Goal: Task Accomplishment & Management: Use online tool/utility

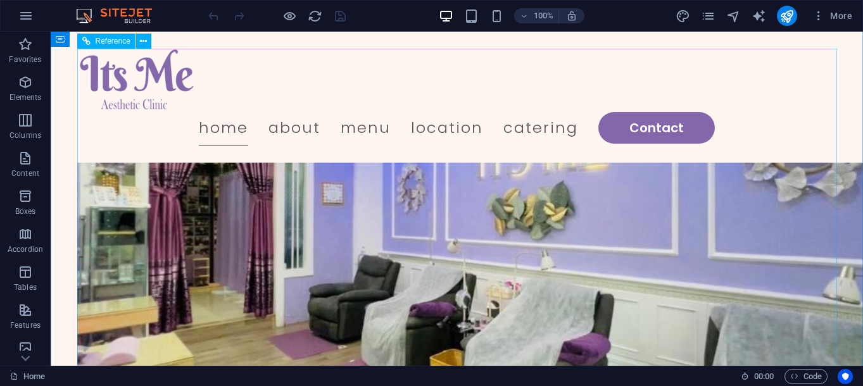
scroll to position [650, 0]
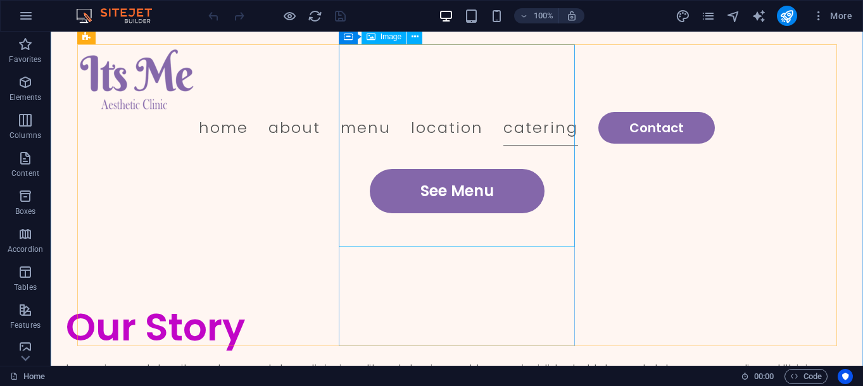
scroll to position [2311, 0]
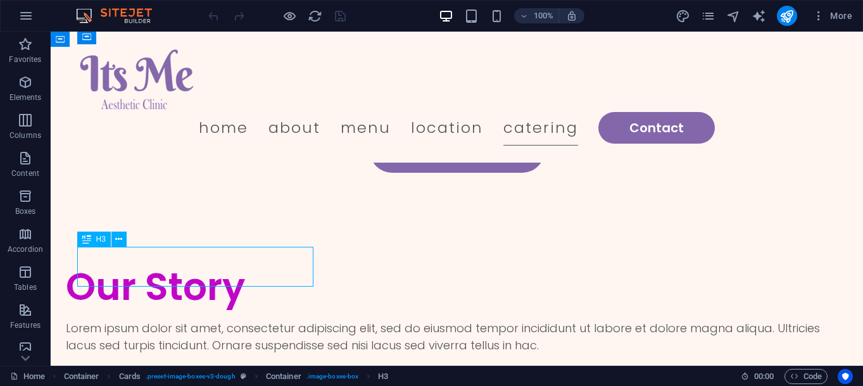
click at [187, 276] on div "Drag here to replace the existing content. Press “Ctrl” if you want to create a…" at bounding box center [457, 199] width 813 height 334
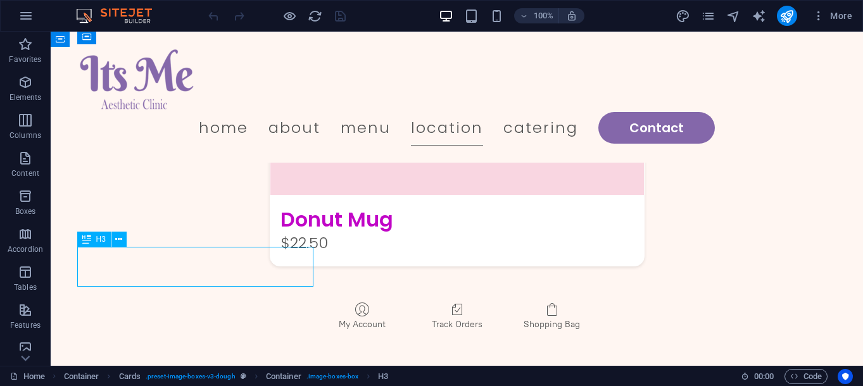
scroll to position [2457, 0]
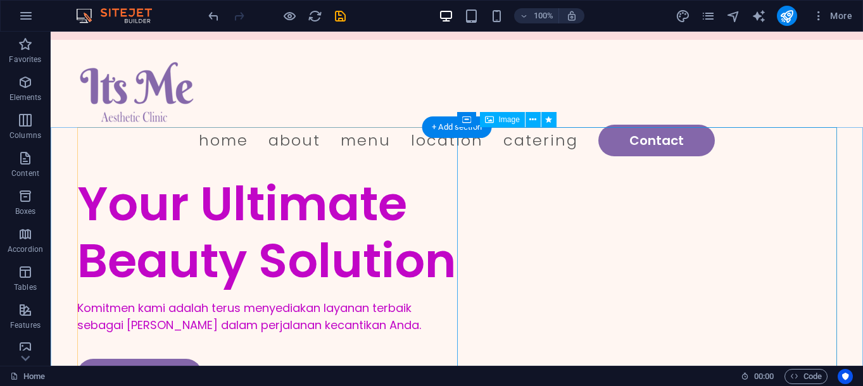
scroll to position [0, 0]
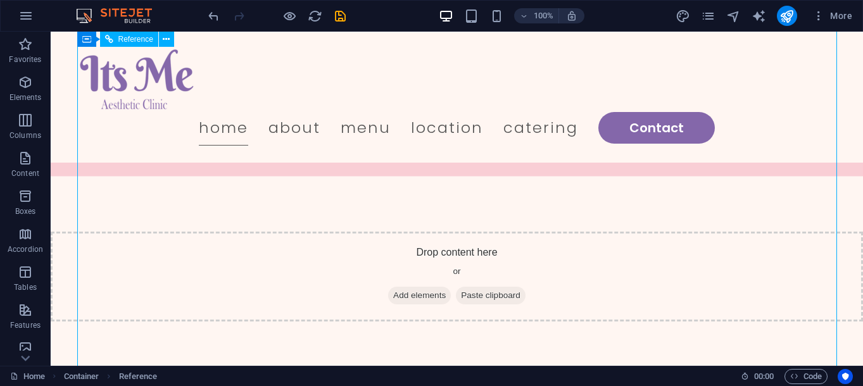
scroll to position [867, 0]
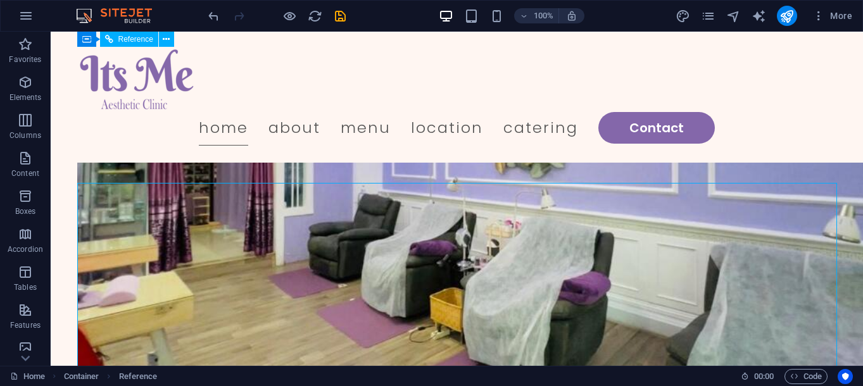
scroll to position [433, 0]
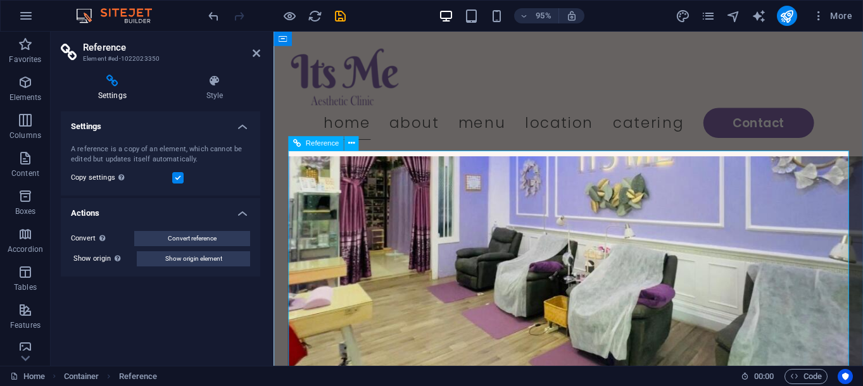
scroll to position [505, 0]
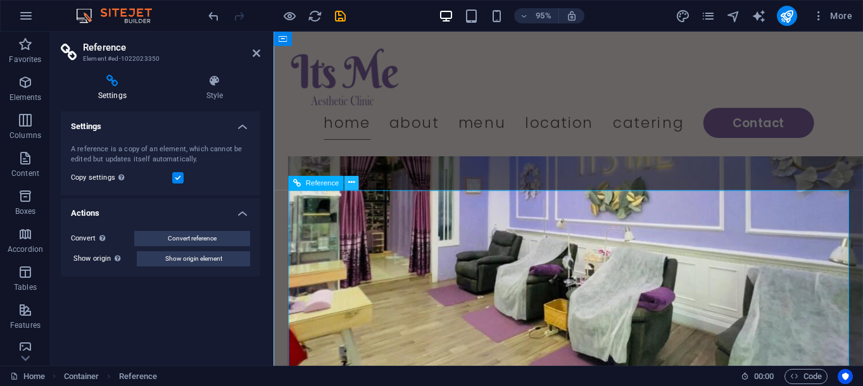
click at [354, 181] on icon at bounding box center [351, 183] width 6 height 13
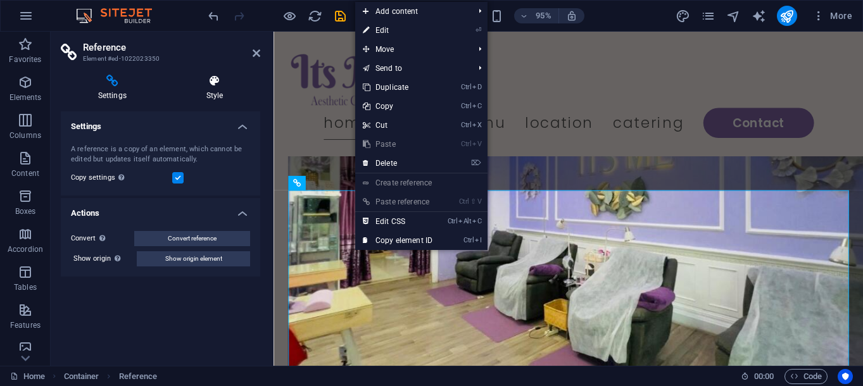
click at [198, 93] on h4 "Style" at bounding box center [214, 88] width 91 height 27
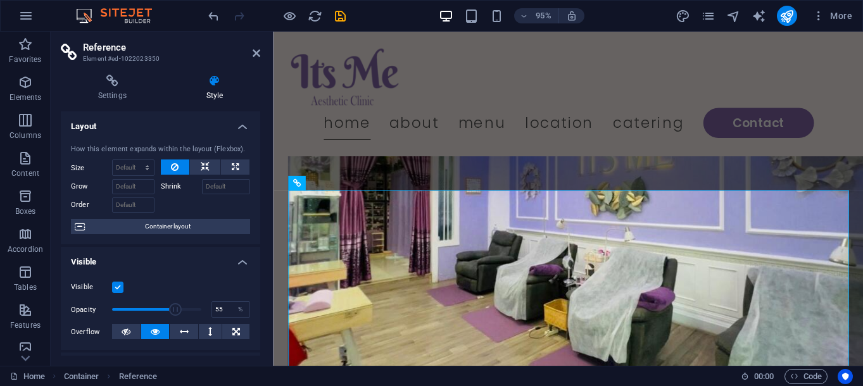
type input "52"
drag, startPoint x: 194, startPoint y: 307, endPoint x: 158, endPoint y: 314, distance: 37.4
click at [158, 314] on span at bounding box center [158, 309] width 13 height 13
click at [512, 143] on nav "Home About Menu Location Catering Contact" at bounding box center [584, 127] width 587 height 35
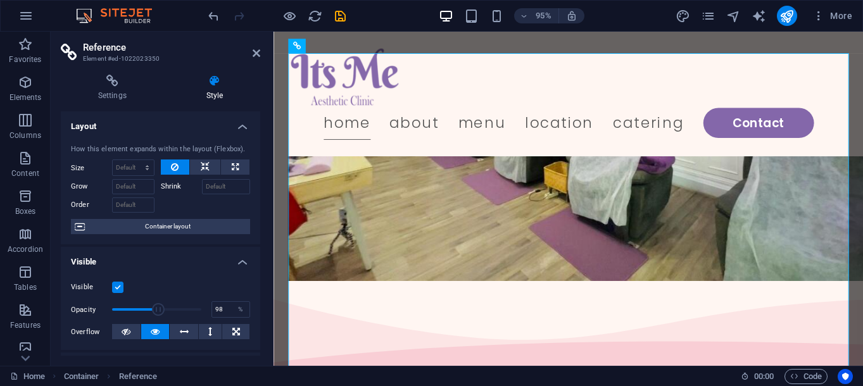
type input "100"
drag, startPoint x: 150, startPoint y: 309, endPoint x: 241, endPoint y: 305, distance: 91.3
click at [241, 305] on div "Opacity 100 %" at bounding box center [160, 309] width 179 height 19
click at [125, 335] on icon at bounding box center [126, 331] width 9 height 15
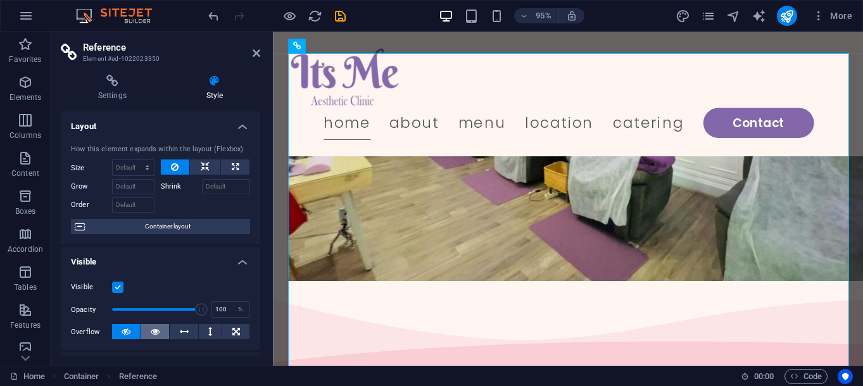
click at [148, 329] on button at bounding box center [155, 331] width 29 height 15
click at [111, 93] on h4 "Settings" at bounding box center [115, 88] width 108 height 27
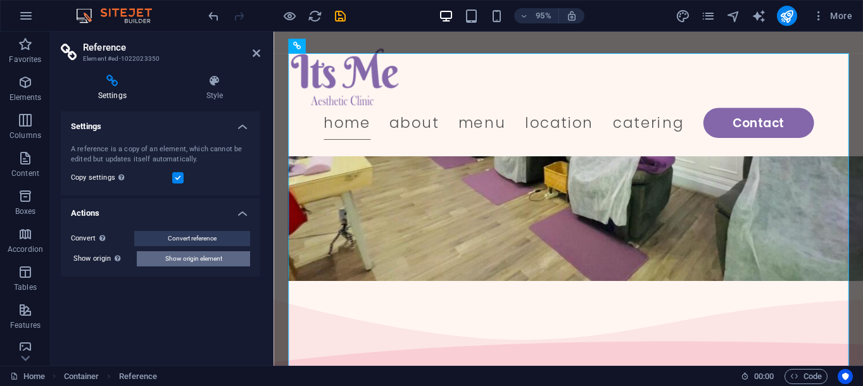
click at [171, 261] on span "Show origin element" at bounding box center [193, 258] width 57 height 15
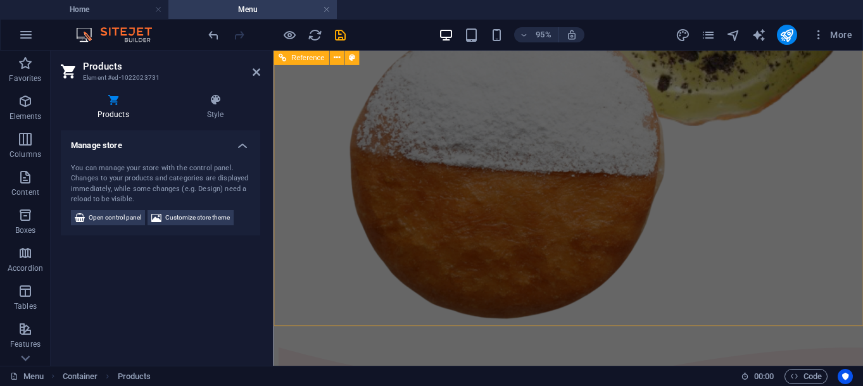
scroll to position [742, 0]
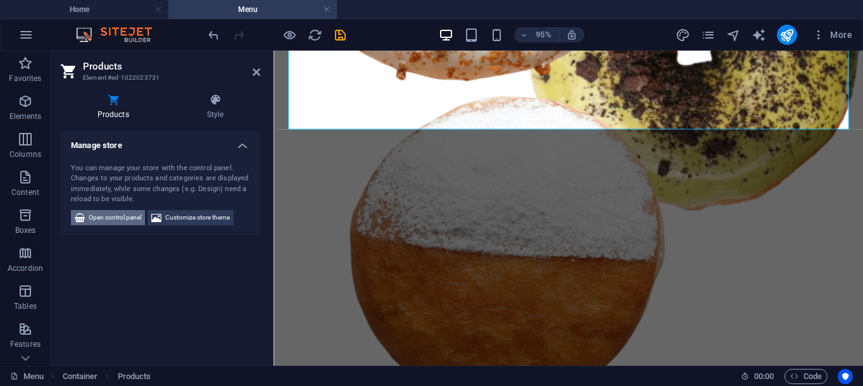
click at [122, 220] on span "Open control panel" at bounding box center [115, 217] width 53 height 15
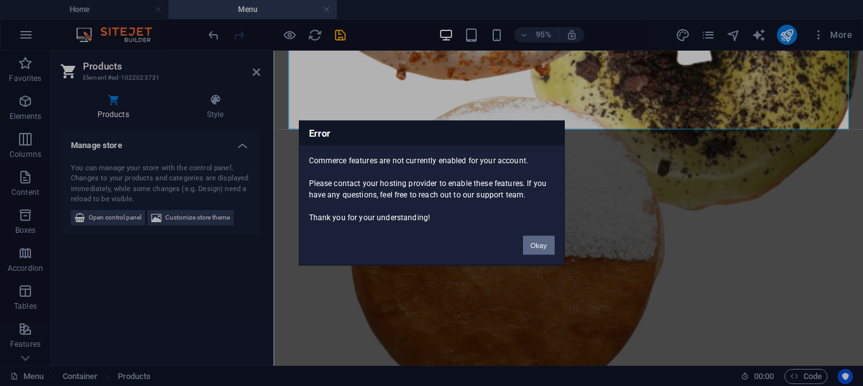
click at [530, 244] on button "Okay" at bounding box center [539, 245] width 32 height 19
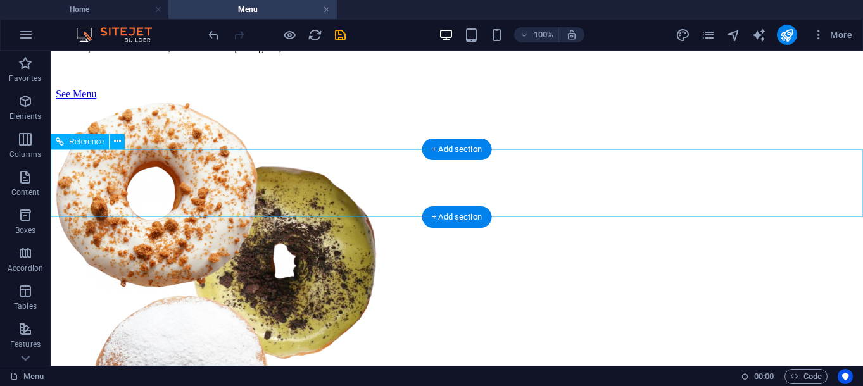
scroll to position [0, 0]
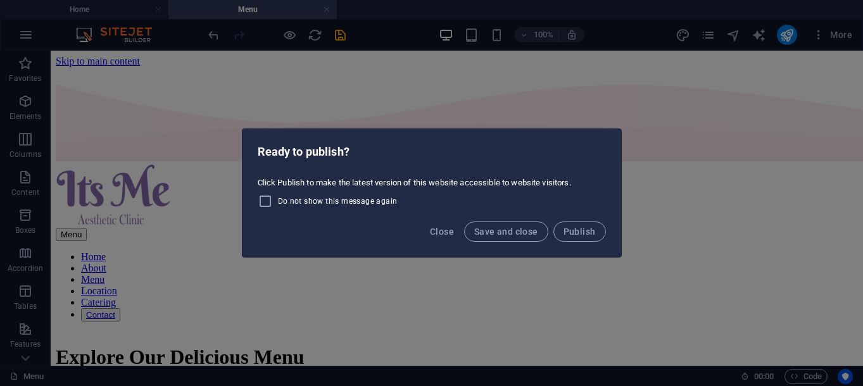
click at [358, 200] on span "Do not show this message again" at bounding box center [338, 201] width 120 height 10
click at [278, 200] on input "Do not show this message again" at bounding box center [268, 201] width 20 height 15
checkbox input "true"
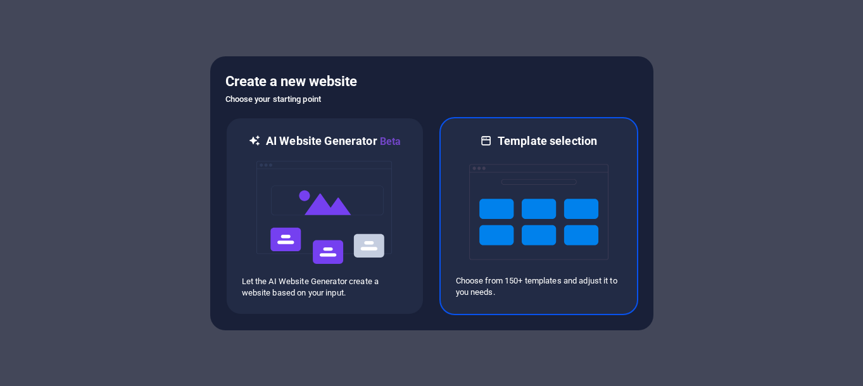
click at [520, 226] on img at bounding box center [538, 212] width 139 height 127
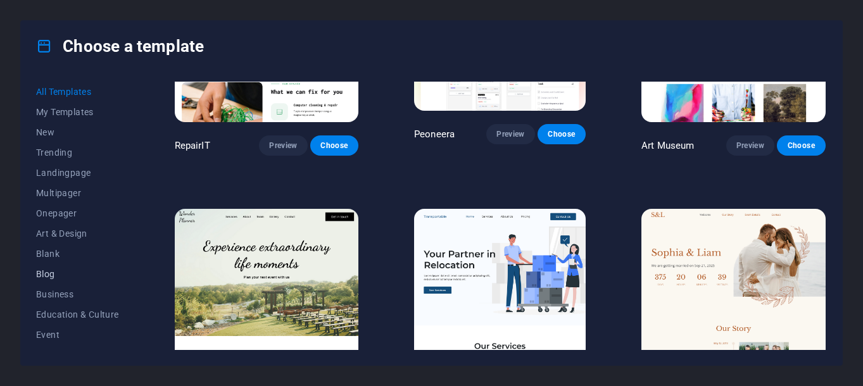
scroll to position [65, 0]
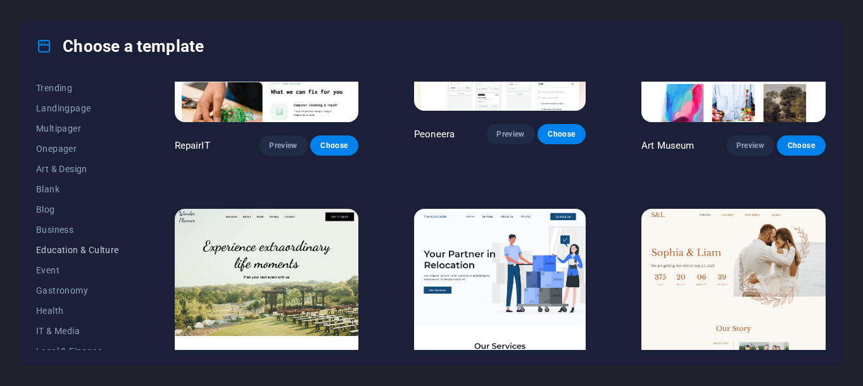
click at [67, 254] on span "Education & Culture" at bounding box center [77, 250] width 83 height 10
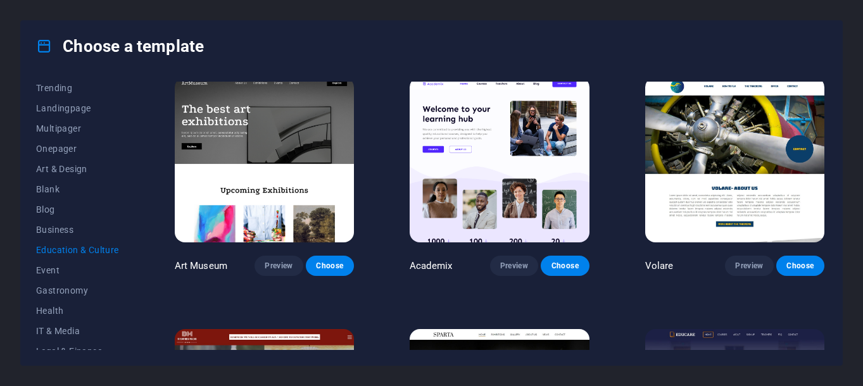
scroll to position [0, 0]
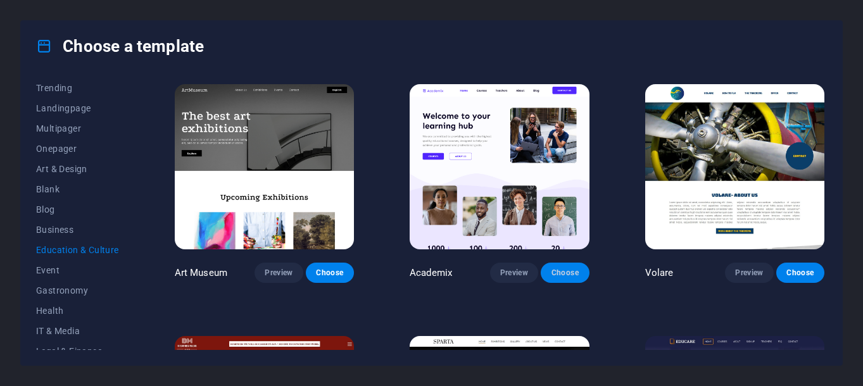
click at [560, 274] on span "Choose" at bounding box center [565, 273] width 28 height 10
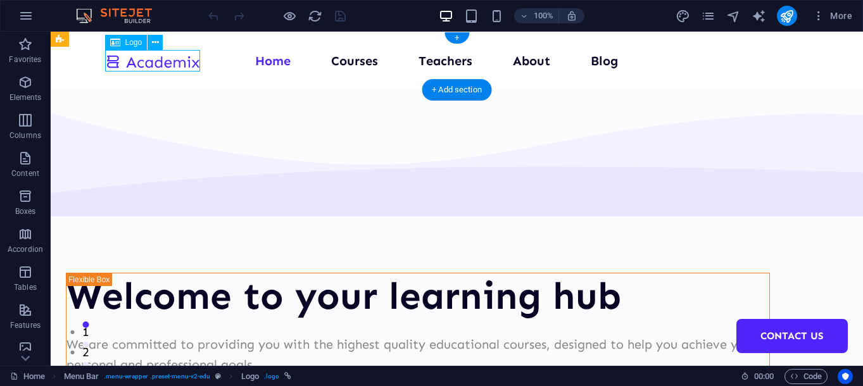
click at [162, 61] on div at bounding box center [152, 61] width 95 height 21
select select "px"
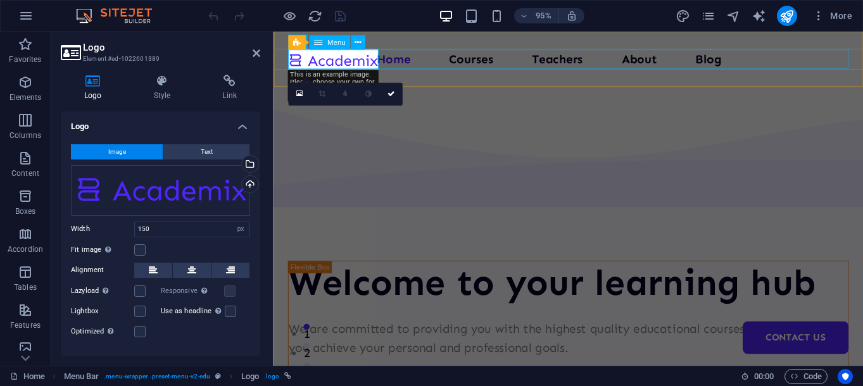
click at [407, 58] on nav "Home Courses Teachers About Blog Contact Us" at bounding box center [584, 61] width 590 height 20
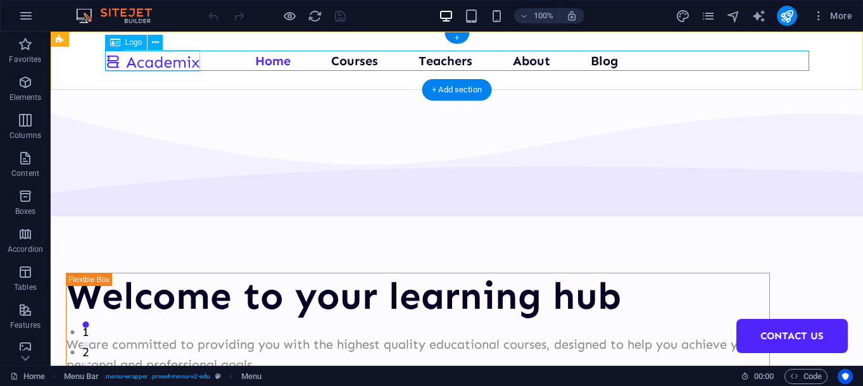
click at [165, 61] on div at bounding box center [152, 61] width 95 height 21
select select "px"
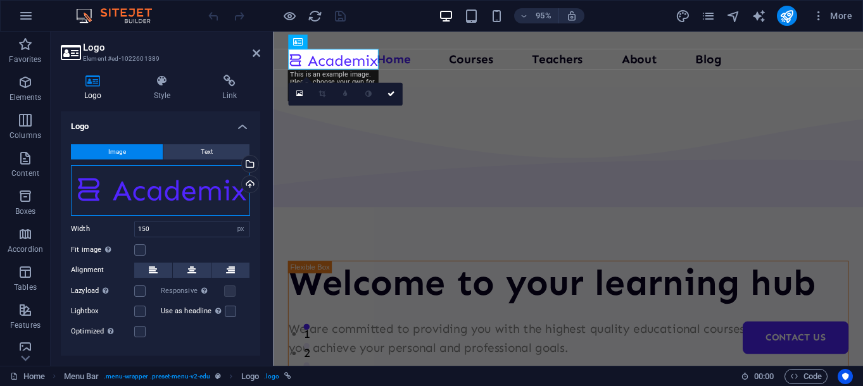
click at [192, 188] on div "Drag files here, click to choose files or select files from Files or our free s…" at bounding box center [160, 190] width 179 height 51
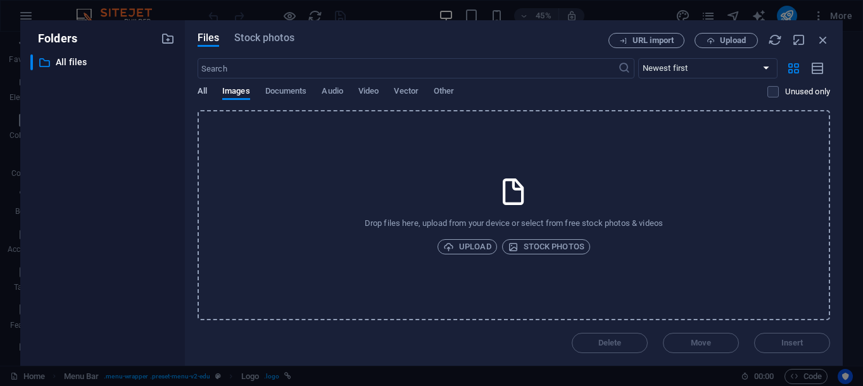
click at [207, 92] on span "All" at bounding box center [203, 93] width 10 height 18
click at [234, 86] on div "​ Newest first Oldest first Name (A-Z) Name (Z-A) Size (0-9) Size (9-0) Resolut…" at bounding box center [514, 84] width 633 height 52
click at [823, 39] on icon "button" at bounding box center [824, 40] width 14 height 14
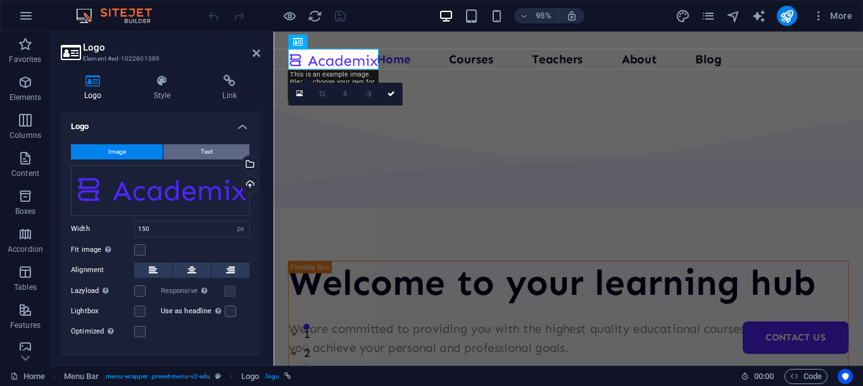
click at [202, 151] on span "Text" at bounding box center [207, 151] width 12 height 15
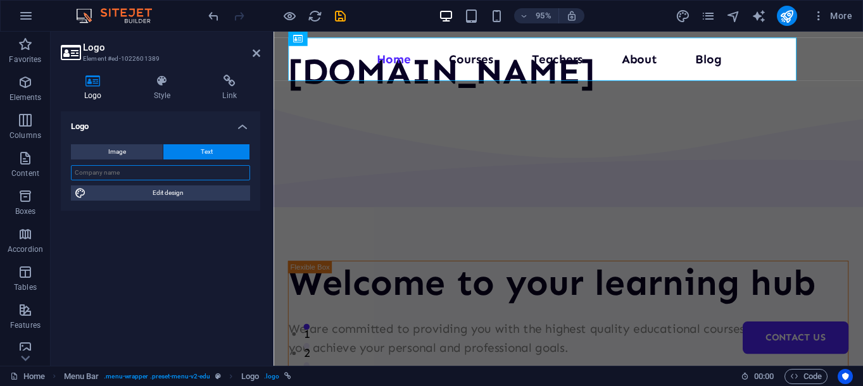
click at [181, 172] on input "text" at bounding box center [160, 172] width 179 height 15
click at [459, 60] on div "[DOMAIN_NAME]" at bounding box center [451, 74] width 324 height 46
click at [193, 174] on input "text" at bounding box center [160, 172] width 179 height 15
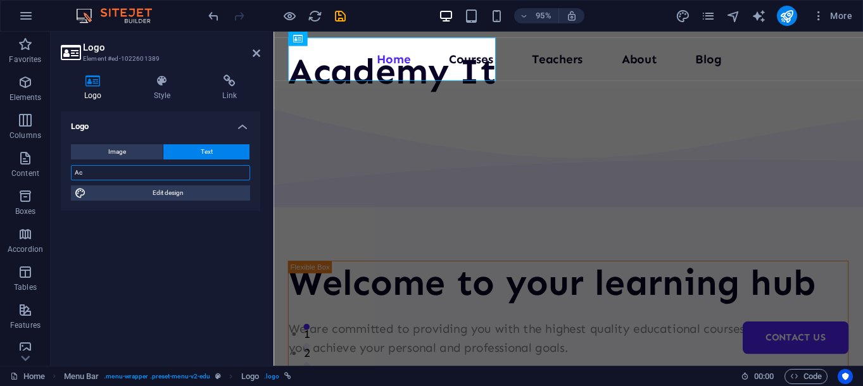
type input "A"
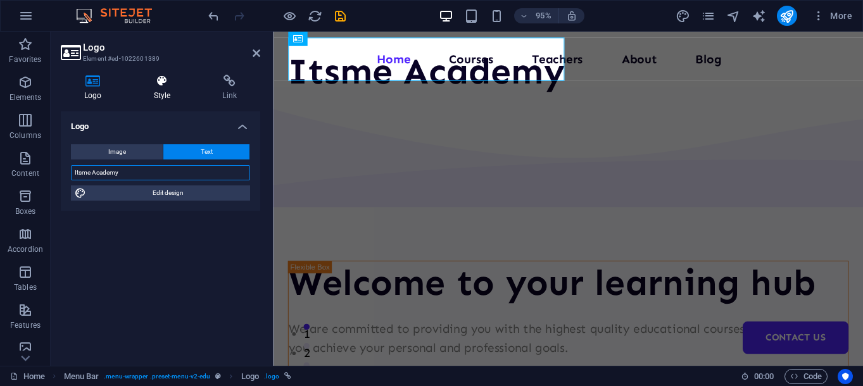
type input "Itsme Academy"
click at [168, 87] on h4 "Style" at bounding box center [164, 88] width 69 height 27
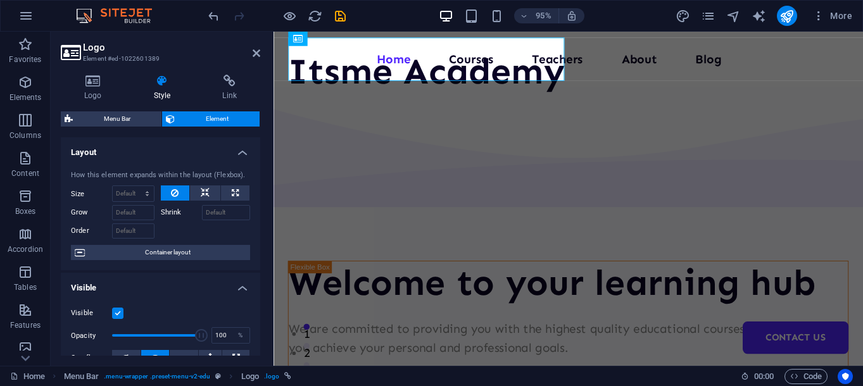
scroll to position [20, 0]
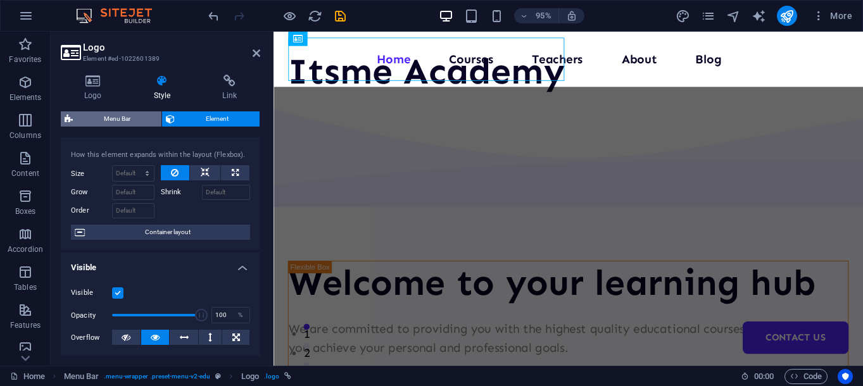
click at [143, 117] on span "Menu Bar" at bounding box center [117, 118] width 81 height 15
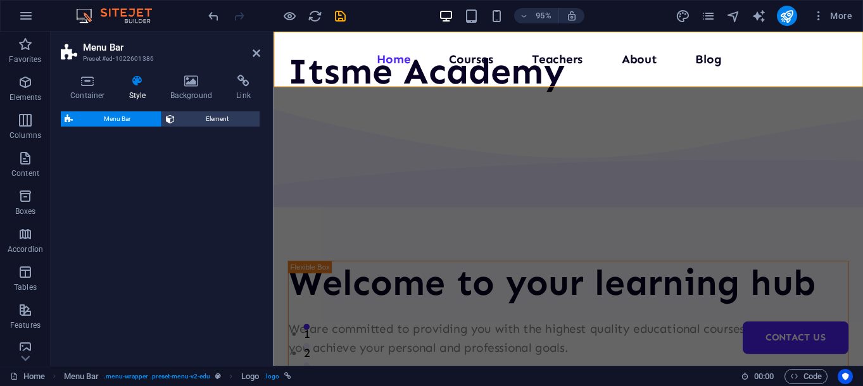
select select "px"
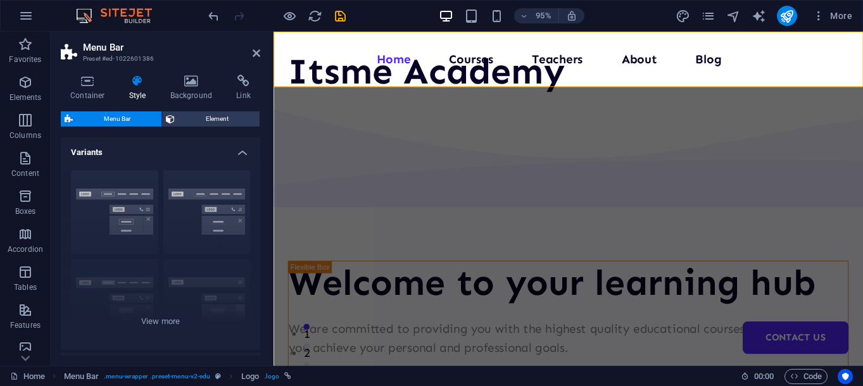
click at [137, 92] on h4 "Style" at bounding box center [140, 88] width 41 height 27
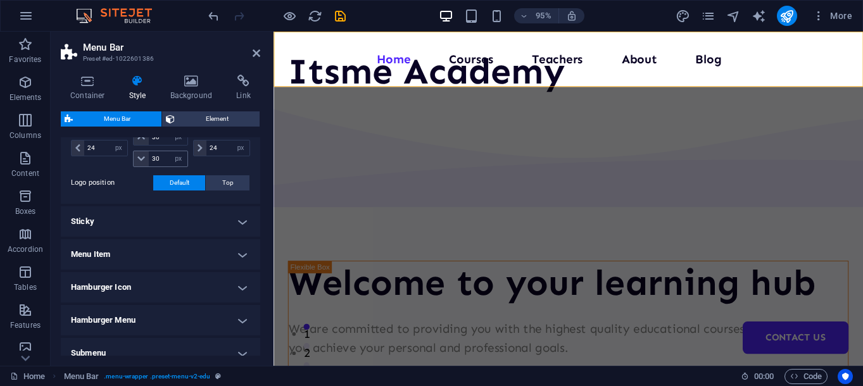
scroll to position [386, 0]
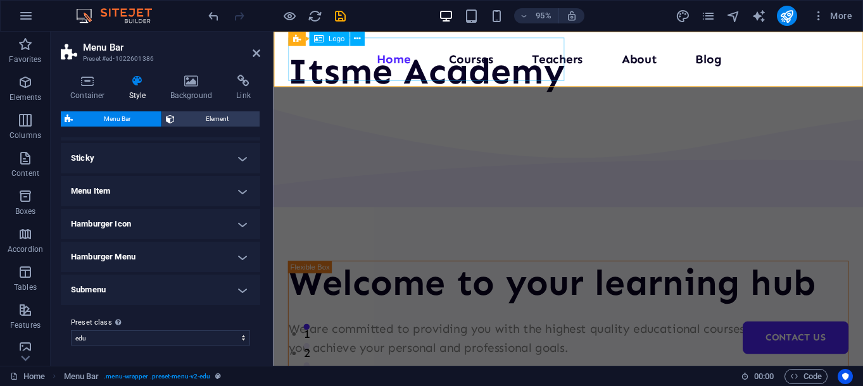
click at [406, 60] on div "Itsme Academy" at bounding box center [434, 74] width 291 height 46
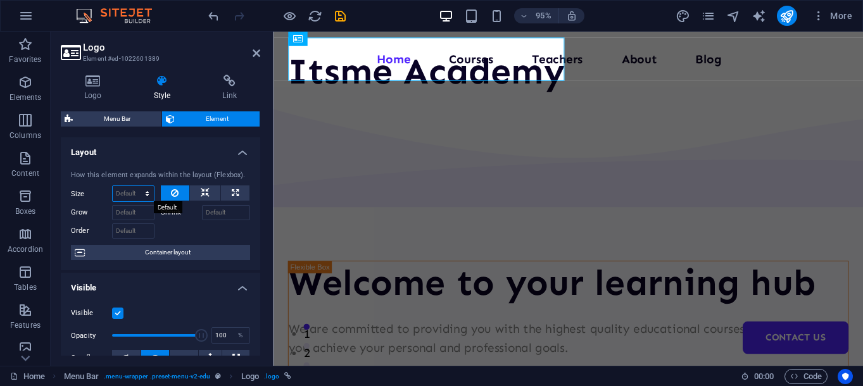
click at [133, 193] on select "Default auto px % 1/1 1/2 1/3 1/4 1/5 1/6 1/7 1/8 1/9 1/10" at bounding box center [133, 193] width 41 height 15
select select "1/8"
click option "1/8" at bounding box center [0, 0] width 0 height 0
type input "12.5"
select select "%"
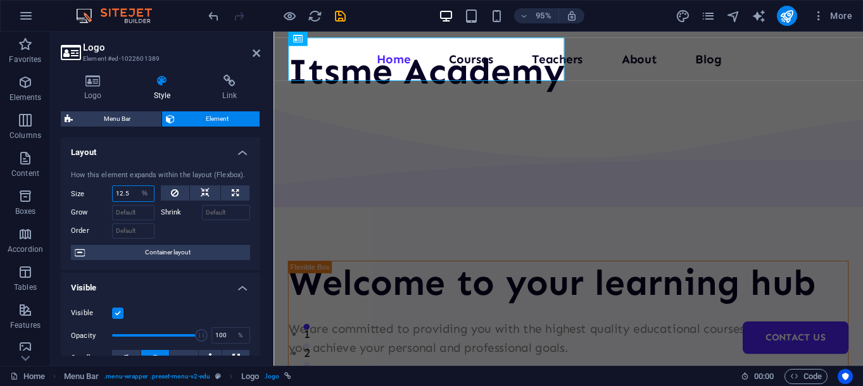
select select "DISABLED_OPTION_VALUE"
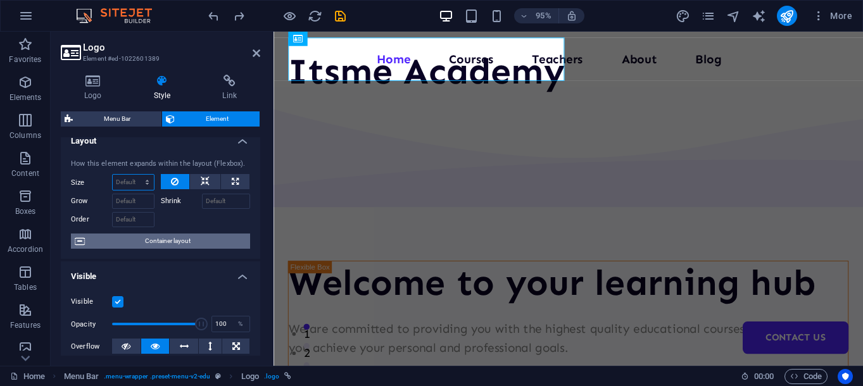
scroll to position [20, 0]
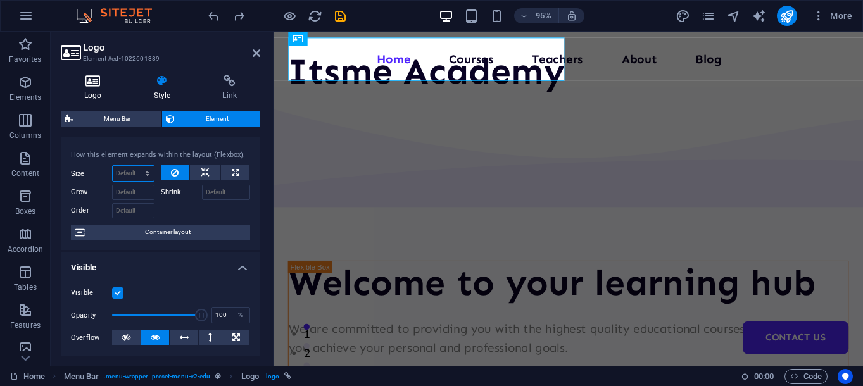
click at [97, 79] on icon at bounding box center [93, 81] width 65 height 13
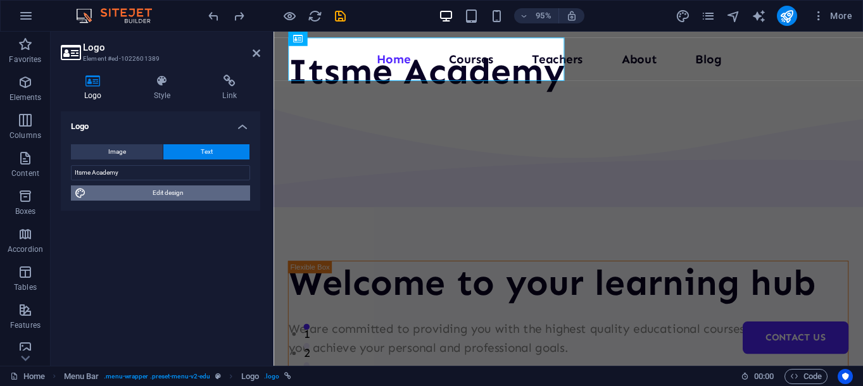
click at [187, 198] on span "Edit design" at bounding box center [168, 193] width 156 height 15
select select "px"
select select "400"
select select "px"
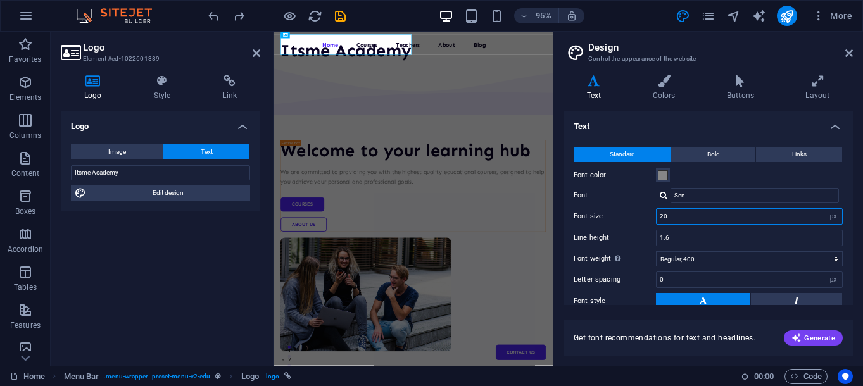
click at [726, 214] on input "20" at bounding box center [750, 216] width 186 height 15
drag, startPoint x: 723, startPoint y: 215, endPoint x: 580, endPoint y: 203, distance: 143.6
click at [657, 209] on input "20" at bounding box center [750, 216] width 186 height 15
type input "13"
click at [674, 315] on div "Get font recommendations for text and headlines. Generate" at bounding box center [708, 330] width 289 height 51
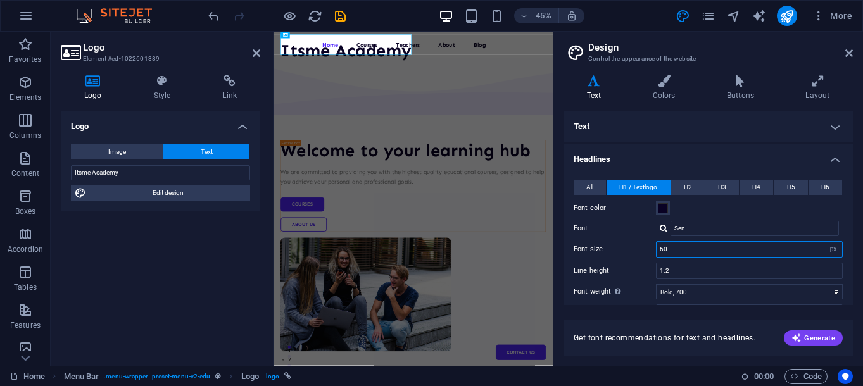
click at [703, 249] on input "60" at bounding box center [750, 249] width 186 height 15
drag, startPoint x: 704, startPoint y: 248, endPoint x: 619, endPoint y: 242, distance: 85.8
click at [657, 242] on input "60" at bounding box center [750, 249] width 186 height 15
type input "30"
click at [651, 229] on label "Font" at bounding box center [615, 228] width 82 height 15
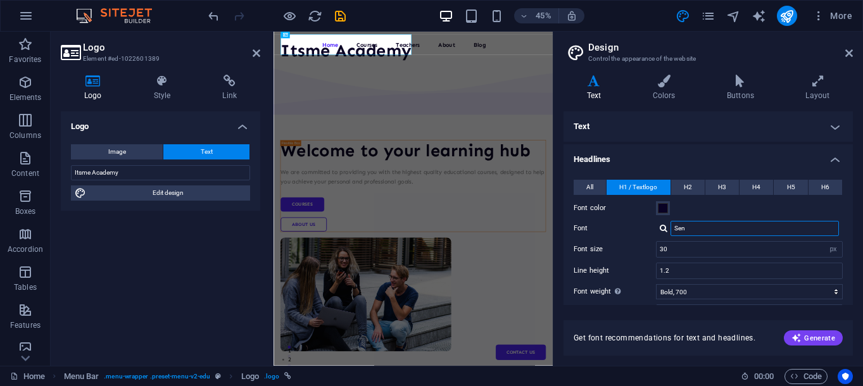
click at [671, 229] on input "Sen" at bounding box center [755, 228] width 168 height 15
click at [687, 234] on input "Sen" at bounding box center [755, 228] width 168 height 15
click at [704, 227] on input "Sen" at bounding box center [755, 228] width 168 height 15
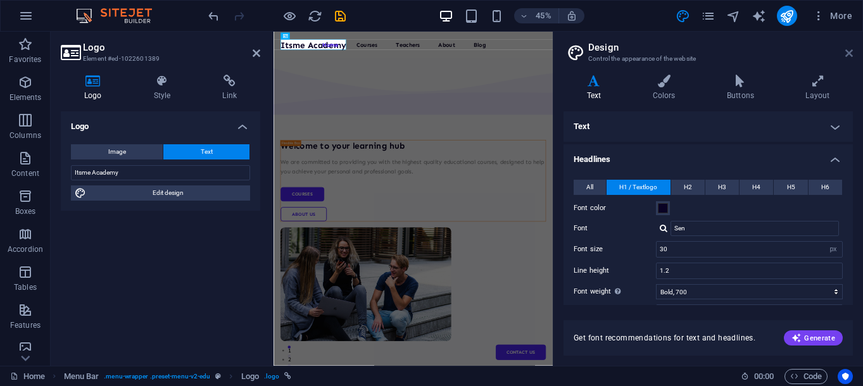
click at [846, 53] on icon at bounding box center [850, 53] width 8 height 10
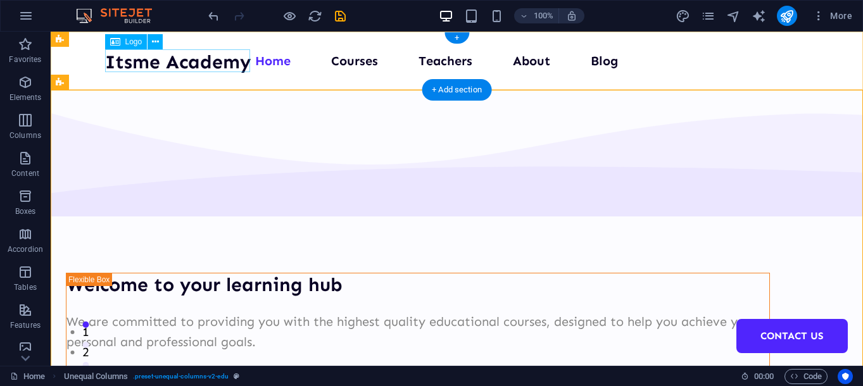
click at [227, 60] on div "Itsme Academy" at bounding box center [178, 62] width 146 height 23
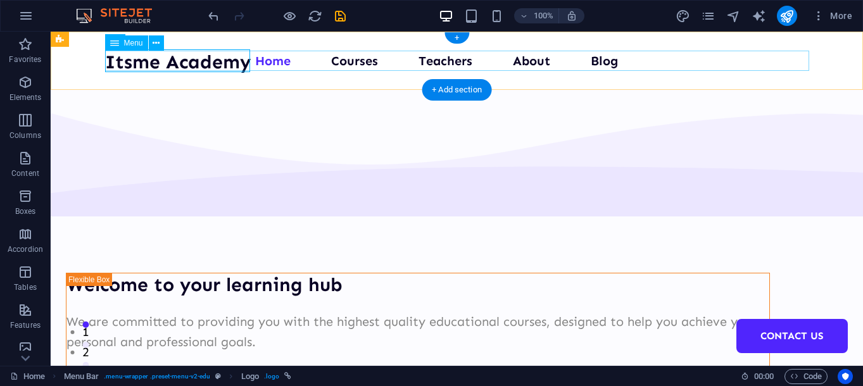
click at [288, 62] on nav "Home Courses Teachers About Blog Contact Us" at bounding box center [457, 61] width 704 height 20
click at [232, 62] on div "Itsme Academy" at bounding box center [178, 62] width 146 height 23
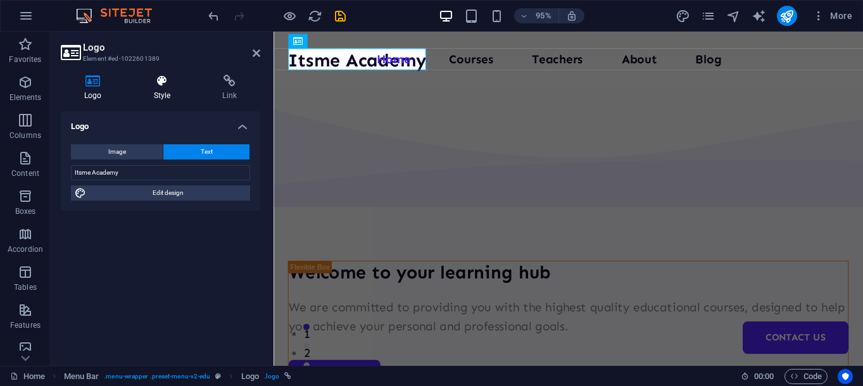
click at [166, 86] on icon at bounding box center [162, 81] width 64 height 13
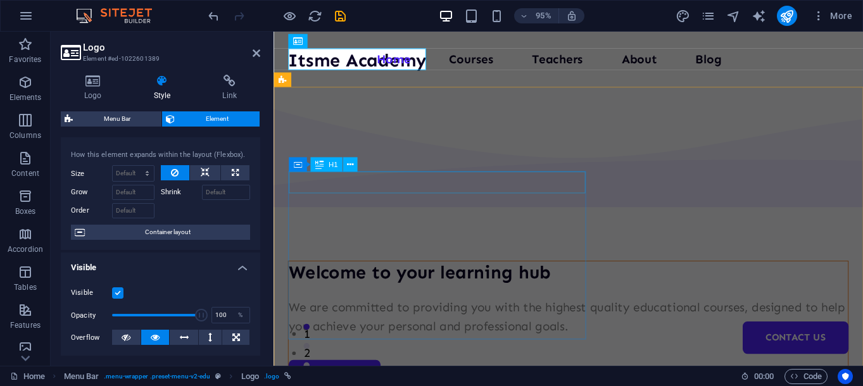
click at [479, 274] on div "Welcome to your learning hub" at bounding box center [583, 285] width 589 height 23
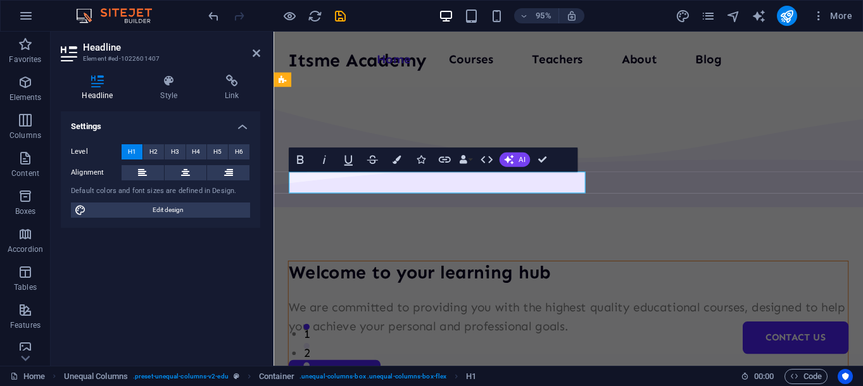
click at [400, 274] on h1 "Welcome to your learning hub" at bounding box center [583, 285] width 589 height 23
drag, startPoint x: 404, startPoint y: 186, endPoint x: 597, endPoint y: 199, distance: 193.7
click at [597, 274] on h1 "Welcome to your learning hub" at bounding box center [583, 285] width 589 height 23
click at [514, 312] on div "We are committed to providing you with the highest quality educational courses,…" at bounding box center [583, 332] width 589 height 41
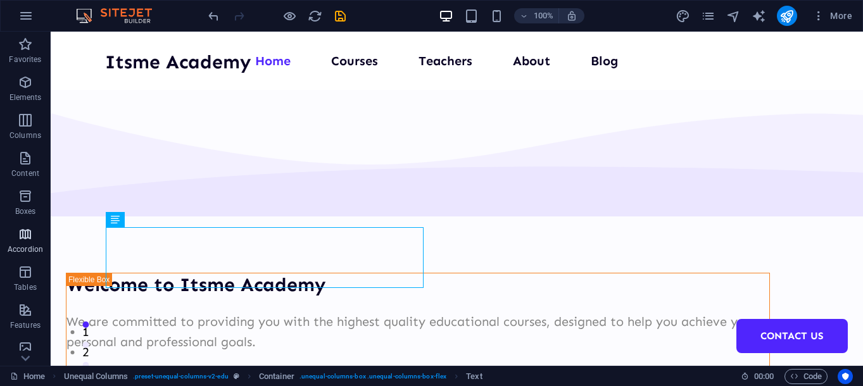
click at [30, 239] on icon "button" at bounding box center [25, 234] width 15 height 15
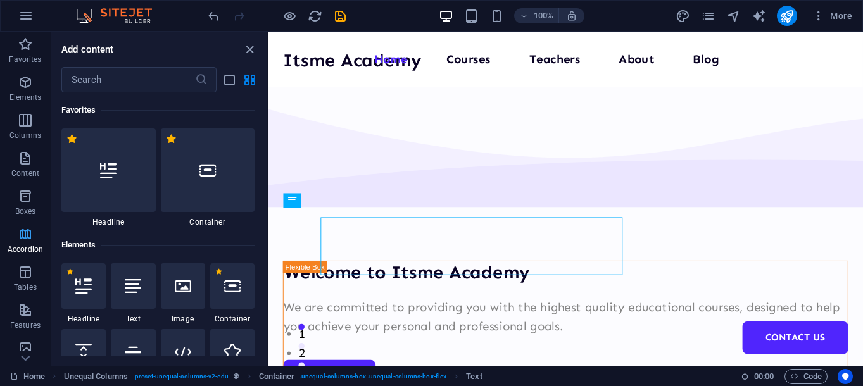
click at [16, 250] on p "Accordion" at bounding box center [25, 250] width 35 height 10
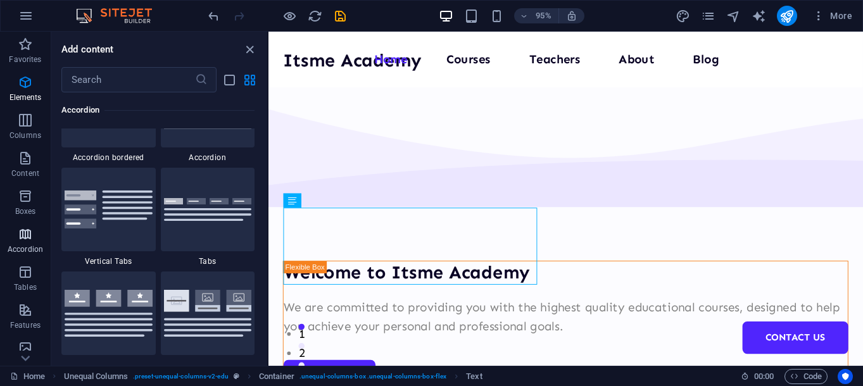
scroll to position [4209, 0]
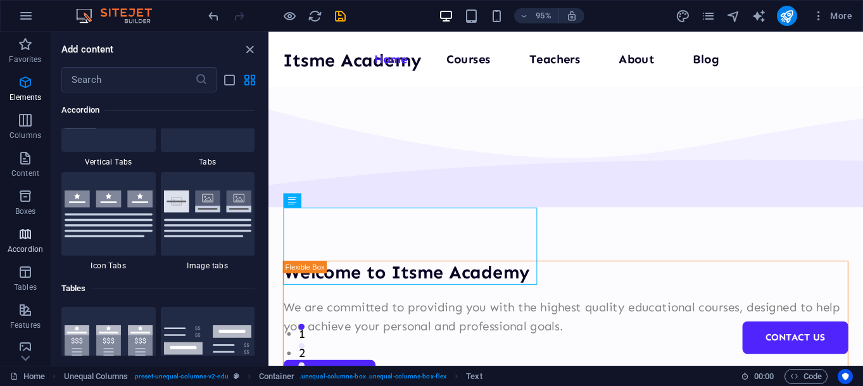
click at [32, 252] on p "Accordion" at bounding box center [25, 250] width 35 height 10
click at [33, 242] on span "Accordion" at bounding box center [25, 242] width 51 height 30
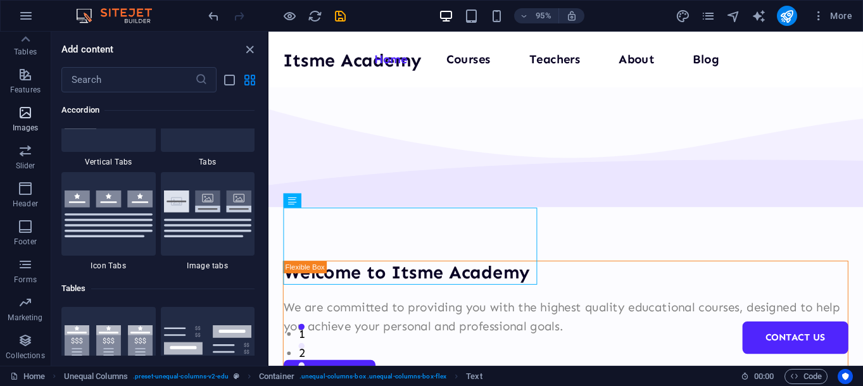
click at [10, 122] on span "Images" at bounding box center [25, 120] width 51 height 30
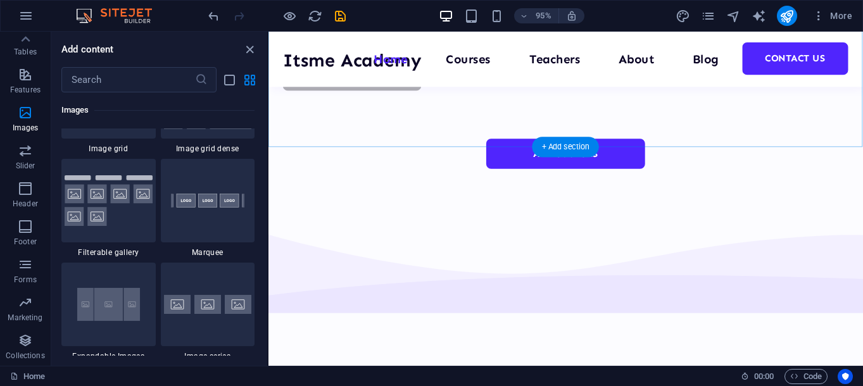
scroll to position [3932, 0]
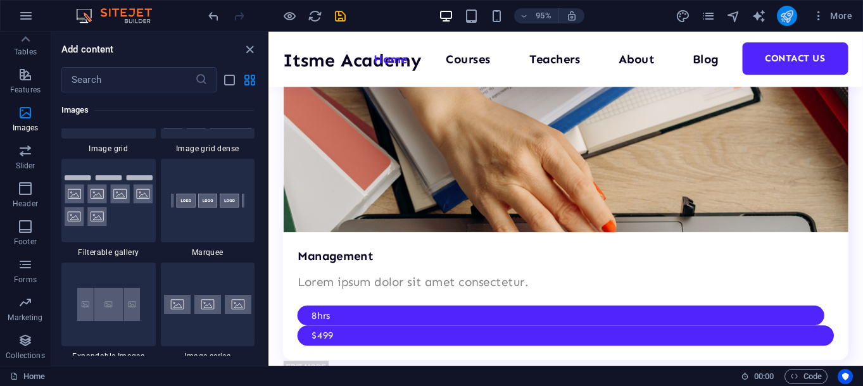
click at [788, 11] on icon "publish" at bounding box center [787, 16] width 15 height 15
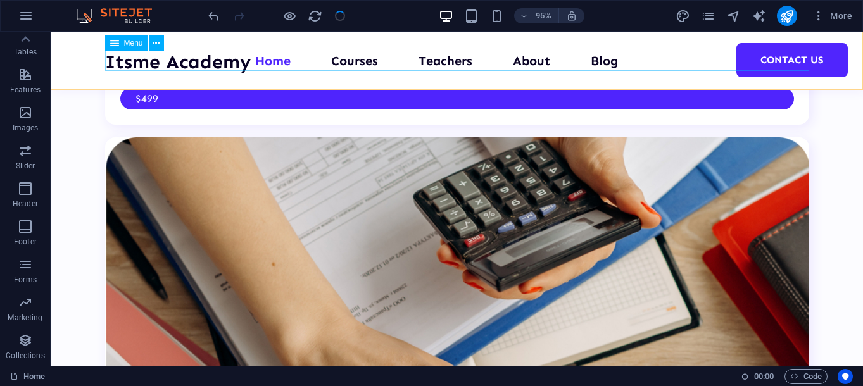
scroll to position [3882, 0]
